Goal: Task Accomplishment & Management: Use online tool/utility

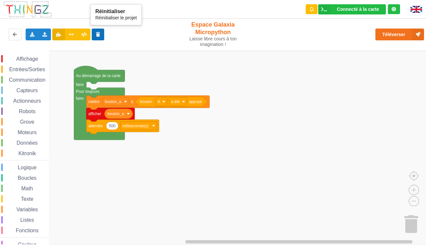
click at [98, 36] on icon at bounding box center [98, 34] width 6 height 4
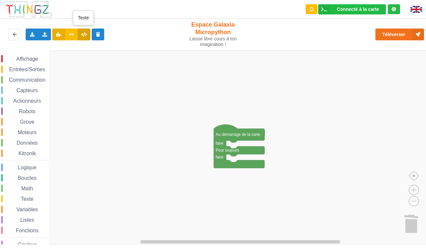
click at [84, 36] on icon at bounding box center [84, 34] width 6 height 4
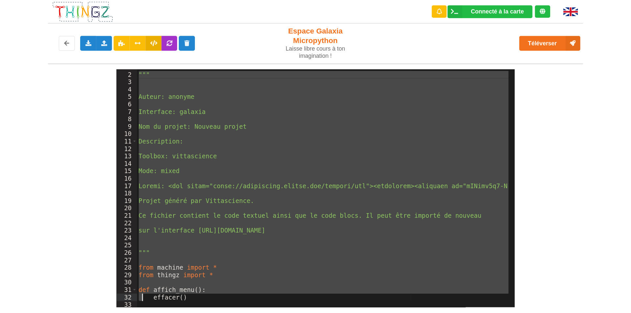
scroll to position [200, 0]
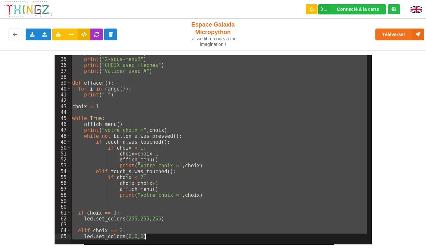
drag, startPoint x: 71, startPoint y: 63, endPoint x: 143, endPoint y: 271, distance: 220.2
click at [143, 249] on html "Connecté à la carte Réglages Ouvrir le moniteur automatiquement Connexion autom…" at bounding box center [213, 124] width 426 height 249
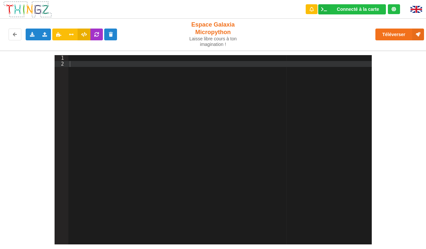
click at [114, 65] on div at bounding box center [219, 155] width 303 height 201
paste textarea
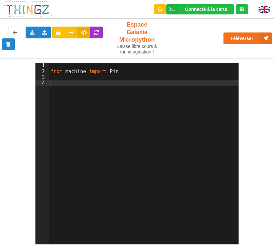
click at [70, 77] on div "from machine import Pin" at bounding box center [144, 163] width 190 height 201
paste textarea
click at [55, 75] on div "from machine import Pin p0 = Pin ( 0 , Pin . OUT )" at bounding box center [144, 163] width 190 height 201
click at [123, 78] on div "from machine import Pin p7 = Pin ( 7 , Pin . OUT )" at bounding box center [144, 163] width 190 height 201
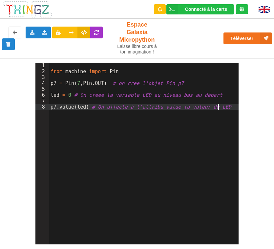
click at [132, 158] on div "from machine import Pin p7 = Pin ( 7 , Pin . OUT ) # on cree l'objet Pin p7 led…" at bounding box center [144, 163] width 190 height 201
click at [32, 30] on icon at bounding box center [32, 32] width 6 height 4
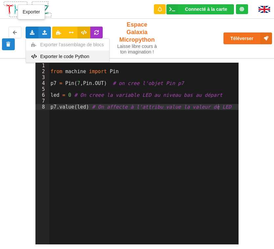
click at [58, 54] on span "Exporter le code Python" at bounding box center [64, 56] width 49 height 5
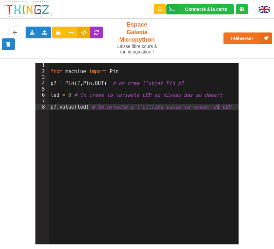
click at [156, 116] on div "from machine import Pin p7 = Pin ( 7 , Pin . OUT ) # on cree l'objet Pin p7 led…" at bounding box center [144, 163] width 190 height 201
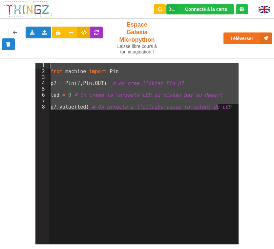
drag, startPoint x: 222, startPoint y: 100, endPoint x: 17, endPoint y: 54, distance: 209.8
click at [17, 58] on div "1 2 3 4 5 6 7 8 from machine import Pin p7 = Pin ( 7 , Pin . OUT ) # on cree l'…" at bounding box center [137, 151] width 284 height 187
click at [111, 99] on div "from machine import Pin p7 = Pin ( 7 , Pin . OUT ) # on cree l'objet Pin p7 led…" at bounding box center [144, 154] width 190 height 182
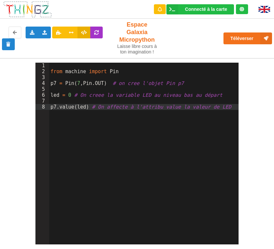
click at [69, 91] on div "from machine import Pin p7 = Pin ( 7 , Pin . OUT ) # on cree l'objet Pin p7 led…" at bounding box center [144, 163] width 190 height 201
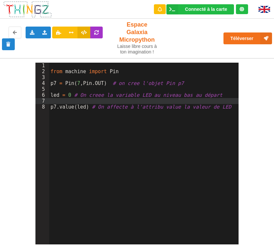
click at [70, 85] on div "from machine import Pin p7 = Pin ( 7 , Pin . OUT ) # on cree l'objet Pin p7 led…" at bounding box center [144, 163] width 190 height 201
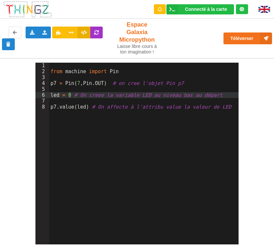
click at [179, 129] on div "from machine import Pin p7 = Pin ( 7 , Pin . OUT ) # on cree l'objet Pin p7 led…" at bounding box center [144, 163] width 190 height 201
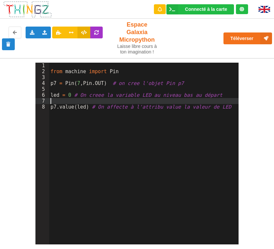
click at [55, 94] on div "from machine import Pin p7 = Pin ( 7 , Pin . OUT ) # on cree l'objet Pin p7 led…" at bounding box center [144, 163] width 190 height 201
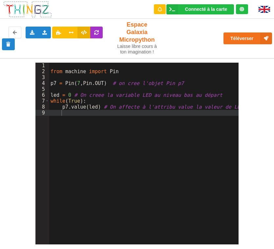
click at [73, 106] on div "from machine import Pin p7 = Pin ( 7 , Pin . OUT ) # on cree l'objet Pin p7 led…" at bounding box center [144, 163] width 190 height 201
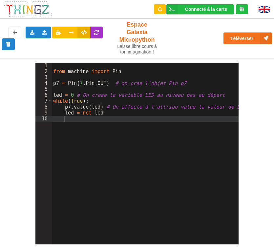
click at [87, 114] on div "from machine import Pin p7 = Pin ( 7 , Pin . OUT ) # on cree l'objet Pin p7 led…" at bounding box center [145, 163] width 187 height 201
click at [107, 113] on div "from machine import Pin p7 = Pin ( 7 , Pin . OUT ) # on cree l'objet Pin p7 led…" at bounding box center [145, 163] width 187 height 201
click at [127, 133] on div "from machine import Pin p7 = Pin ( 7 , Pin . OUT ) # on cree l'objet Pin p7 led…" at bounding box center [145, 163] width 187 height 201
click at [32, 27] on div "Exporter l'assemblage de blocs Exporter le code Python" at bounding box center [32, 33] width 13 height 12
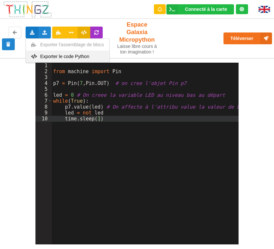
click at [55, 54] on span "Exporter le code Python" at bounding box center [64, 56] width 49 height 5
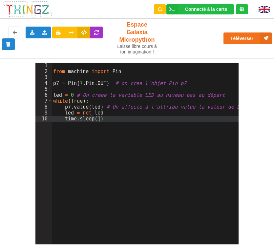
click at [106, 138] on div "from machine import Pin p7 = Pin ( 7 , Pin . OUT ) # on cree l'objet Pin p7 led…" at bounding box center [145, 163] width 187 height 201
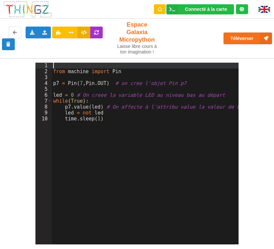
click at [52, 63] on div "from machine import Pin p7 = Pin ( 7 , Pin . OUT ) # on cree l'objet Pin p7 led…" at bounding box center [145, 163] width 187 height 201
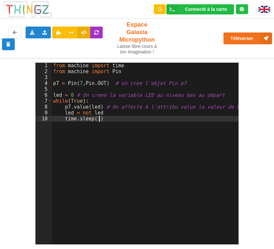
click at [111, 116] on div "from machine import time from machine import Pin p7 = Pin ( 7 , Pin . OUT ) # o…" at bounding box center [145, 163] width 187 height 201
click at [32, 30] on icon at bounding box center [32, 32] width 6 height 4
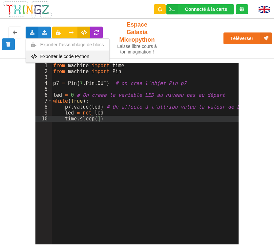
click at [45, 54] on span "Exporter le code Python" at bounding box center [64, 56] width 49 height 5
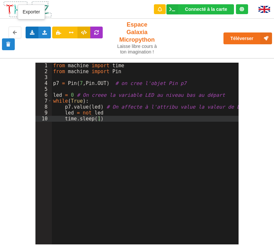
click at [30, 30] on icon at bounding box center [32, 32] width 6 height 4
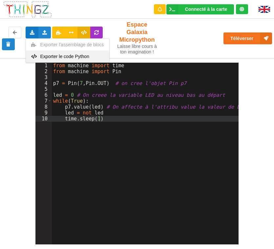
click at [54, 54] on span "Exporter le code Python" at bounding box center [64, 56] width 49 height 5
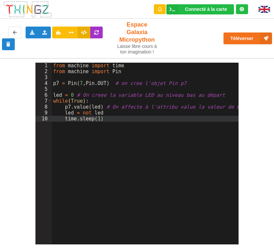
drag, startPoint x: 249, startPoint y: 19, endPoint x: 132, endPoint y: 8, distance: 117.2
click at [132, 8] on div "Connecté à la carte Réglages Ouvrir le moniteur automatiquement Connexion autom…" at bounding box center [137, 9] width 284 height 19
click at [68, 158] on div "from machine import time from machine import Pin p7 = Pin ( 7 , Pin . OUT ) # o…" at bounding box center [145, 163] width 187 height 201
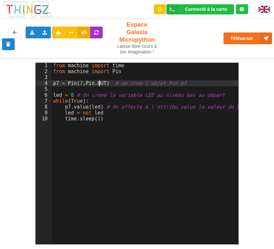
click at [98, 78] on div "from machine import time from machine import Pin p7 = Pin ( 7 , Pin . OUT ) # o…" at bounding box center [145, 163] width 187 height 201
drag, startPoint x: 97, startPoint y: 76, endPoint x: 104, endPoint y: 77, distance: 7.2
click at [104, 77] on div "from machine import time from machine import Pin p7 = Pin ( 7 , Pin . OUT ) # o…" at bounding box center [145, 163] width 187 height 201
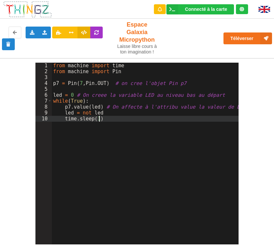
click at [90, 130] on div "from machine import time from machine import Pin p7 = Pin ( 7 , Pin . OUT ) # o…" at bounding box center [145, 163] width 187 height 201
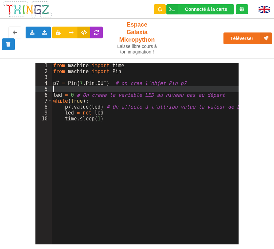
click at [65, 80] on div "from machine import time from machine import Pin p7 = Pin ( 7 , Pin . OUT ) # o…" at bounding box center [145, 163] width 187 height 201
click at [57, 82] on div "from machine import time from machine import Pin p7 = Pin ( 7 , Pin . OUT ) # o…" at bounding box center [145, 163] width 187 height 201
click at [117, 81] on div "from machine import time from machine import Pin p7 = Pin ( 7 , Pin . OUT ) # o…" at bounding box center [145, 163] width 187 height 201
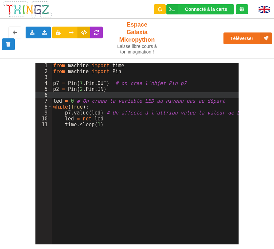
click at [72, 81] on div "from machine import time from machine import Pin p7 = Pin ( 7 , Pin . OUT ) # o…" at bounding box center [145, 163] width 187 height 201
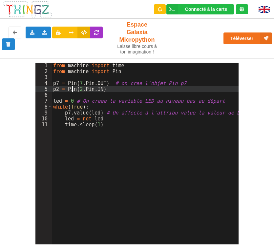
click at [58, 81] on div "from machine import time from machine import Pin p7 = Pin ( 7 , Pin . OUT ) # o…" at bounding box center [145, 163] width 187 height 201
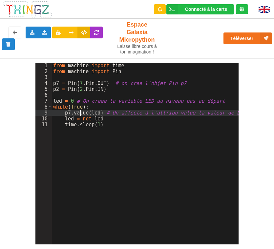
drag, startPoint x: 81, startPoint y: 102, endPoint x: 137, endPoint y: 103, distance: 55.8
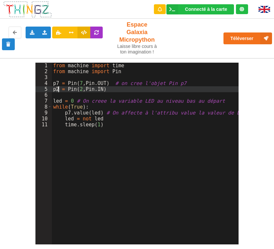
click at [59, 82] on div "from machine import time from machine import Pin p7 = Pin ( 7 , Pin . OUT ) # o…" at bounding box center [145, 163] width 187 height 201
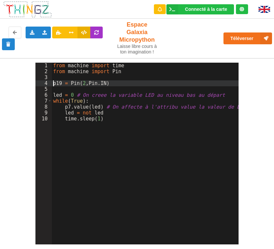
click at [81, 76] on div "from machine import time from machine import Pin p19 = Pin ( 2 , Pin . IN ) led…" at bounding box center [145, 163] width 187 height 201
click at [199, 231] on div "from machine import time from machine import Pin p19 = Pin ( , Pin . IN ) led =…" at bounding box center [145, 163] width 187 height 201
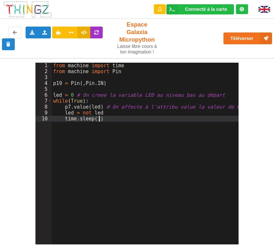
click at [231, 230] on div "from machine import time from machine import Pin p19 = Pin ( , Pin . IN ) led =…" at bounding box center [145, 163] width 187 height 201
click at [79, 74] on div "from machine import time from machine import Pin p19 = Pin ( , Pin . IN ) led =…" at bounding box center [145, 163] width 187 height 201
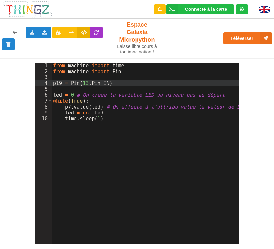
click at [105, 124] on div "from machine import time from machine import Pin p19 = Pin ( 13 , Pin . IN ) le…" at bounding box center [145, 163] width 187 height 201
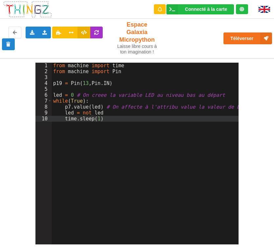
click at [62, 86] on div "from machine import time from machine import Pin p19 = Pin ( 13 , Pin . IN ) le…" at bounding box center [145, 163] width 187 height 201
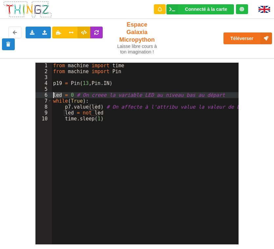
drag, startPoint x: 61, startPoint y: 86, endPoint x: 50, endPoint y: 87, distance: 10.6
click at [50, 87] on div "1 2 3 4 5 6 7 8 9 10 from machine import time from machine import Pin p19 = Pin…" at bounding box center [136, 154] width 203 height 182
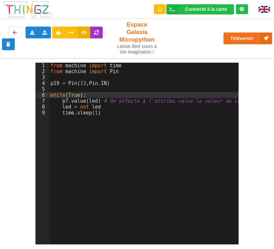
click at [62, 94] on div "from machine import time from machine import Pin p19 = Pin ( 13 , Pin . IN ) wh…" at bounding box center [144, 163] width 190 height 201
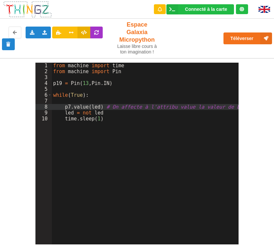
click at [73, 93] on div "from machine import time from machine import Pin p19 = Pin ( 13 , Pin . IN ) wh…" at bounding box center [145, 163] width 187 height 201
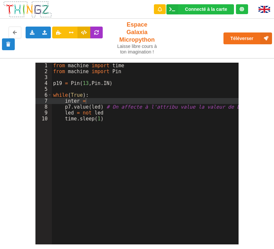
click at [86, 93] on div "from machine import time from machine import Pin p19 = Pin ( 13 , Pin . IN ) wh…" at bounding box center [145, 163] width 187 height 201
click at [91, 95] on div "from machine import time from machine import Pin p19 = Pin ( 13 , Pin . IN ) wh…" at bounding box center [145, 163] width 187 height 201
click at [104, 104] on div "from machine import time from machine import Pin p19 = Pin ( 13 , Pin . IN ) wh…" at bounding box center [145, 163] width 187 height 201
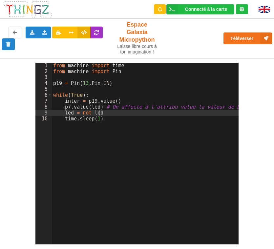
click at [93, 99] on div "from machine import time from machine import Pin p19 = Pin ( 13 , Pin . IN ) wh…" at bounding box center [145, 163] width 187 height 201
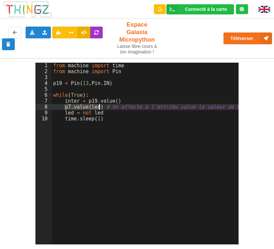
drag, startPoint x: 64, startPoint y: 102, endPoint x: 99, endPoint y: 100, distance: 34.9
click at [99, 100] on div "from machine import time from machine import Pin p19 = Pin ( 13 , Pin . IN ) wh…" at bounding box center [145, 163] width 187 height 201
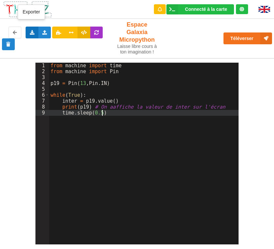
click at [31, 30] on icon at bounding box center [32, 32] width 6 height 4
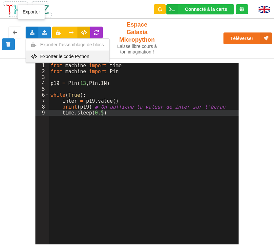
click at [53, 54] on span "Exporter le code Python" at bounding box center [64, 56] width 49 height 5
